Goal: Check status

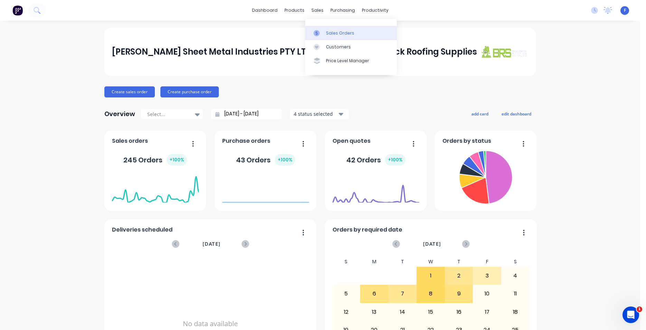
click at [334, 34] on div "Sales Orders" at bounding box center [340, 33] width 28 height 6
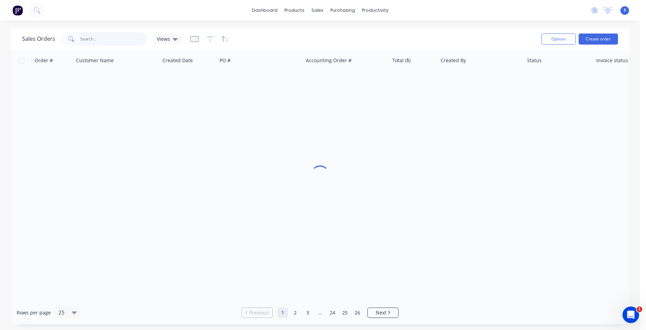
click at [107, 35] on input "text" at bounding box center [113, 39] width 67 height 14
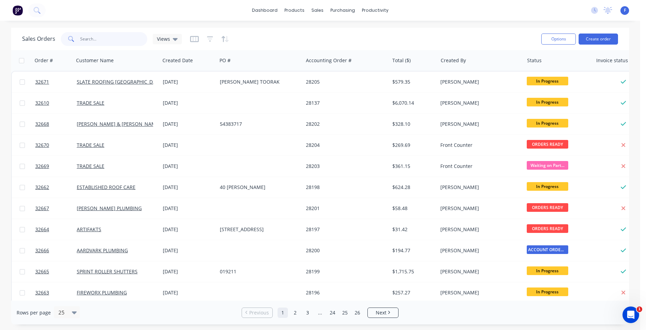
click at [106, 41] on input "text" at bounding box center [113, 39] width 67 height 14
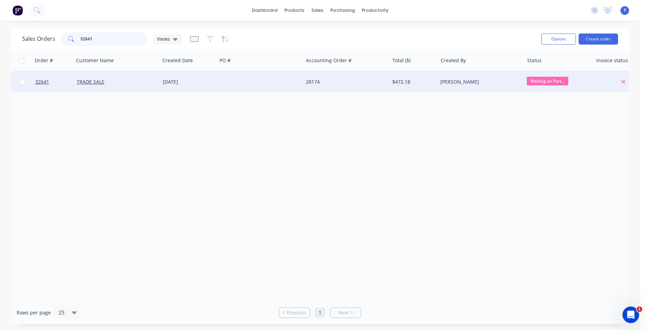
type input "32641"
click at [375, 81] on div "28174" at bounding box center [344, 81] width 77 height 7
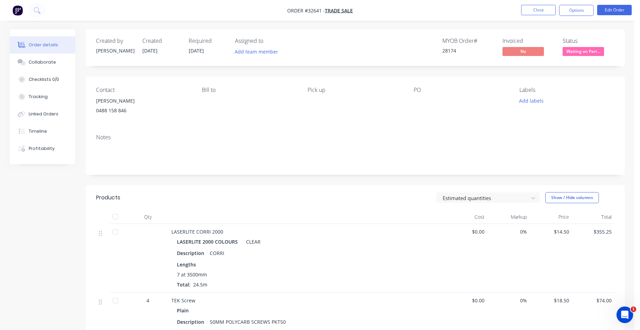
click at [587, 51] on span "Waiting on Part..." at bounding box center [583, 51] width 41 height 9
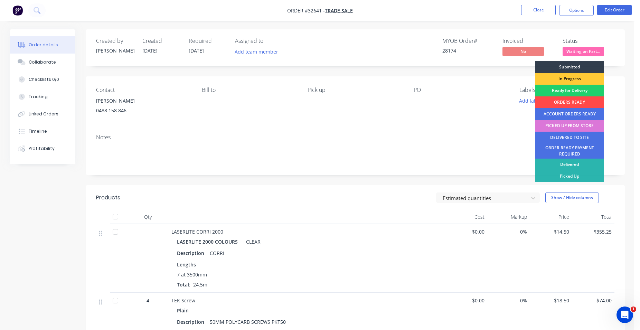
click at [570, 100] on div "ORDERS READY" at bounding box center [569, 102] width 69 height 12
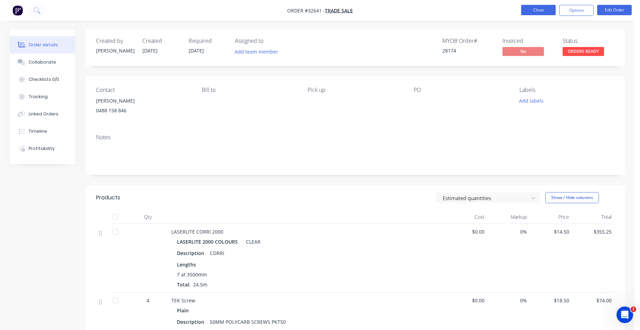
click at [531, 10] on button "Close" at bounding box center [538, 10] width 35 height 10
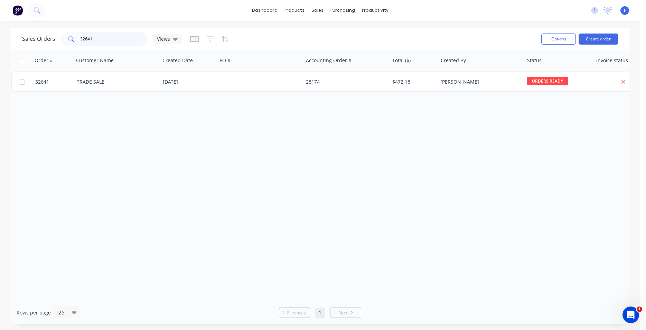
click at [104, 40] on input "32641" at bounding box center [113, 39] width 67 height 14
type input "3"
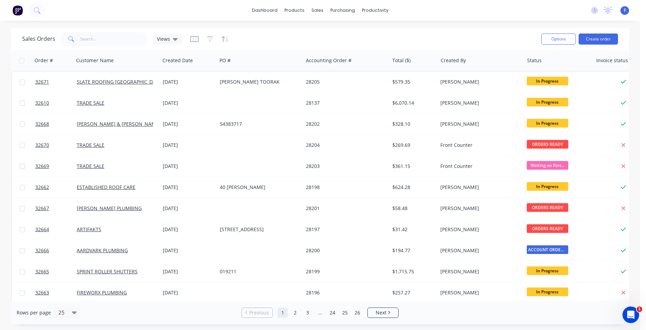
click at [18, 9] on img at bounding box center [17, 10] width 10 height 10
